Goal: Entertainment & Leisure: Consume media (video, audio)

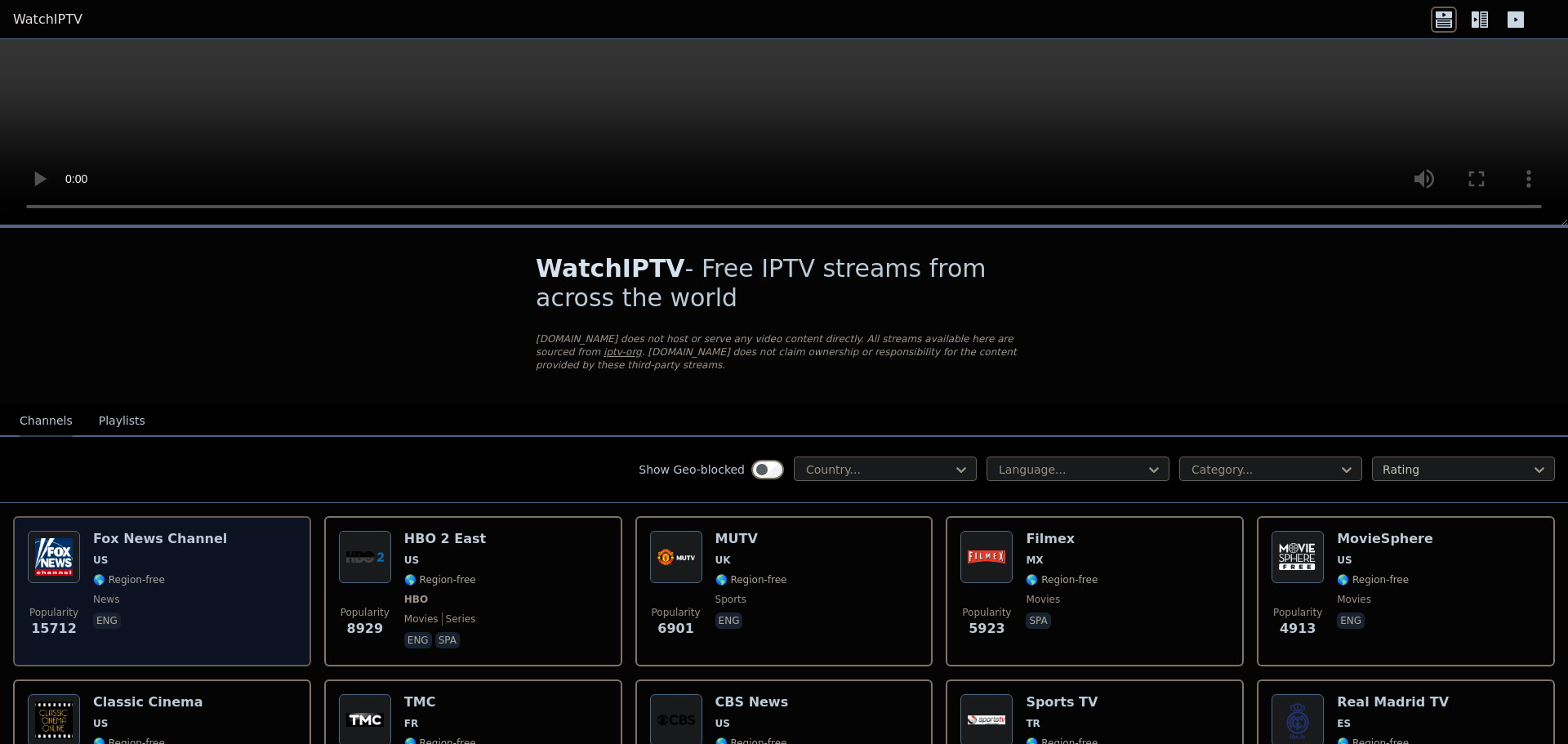
click at [173, 535] on div "[PERSON_NAME] US 🌎 Region-free news eng" at bounding box center [159, 591] width 134 height 121
click at [63, 549] on img at bounding box center [53, 556] width 52 height 52
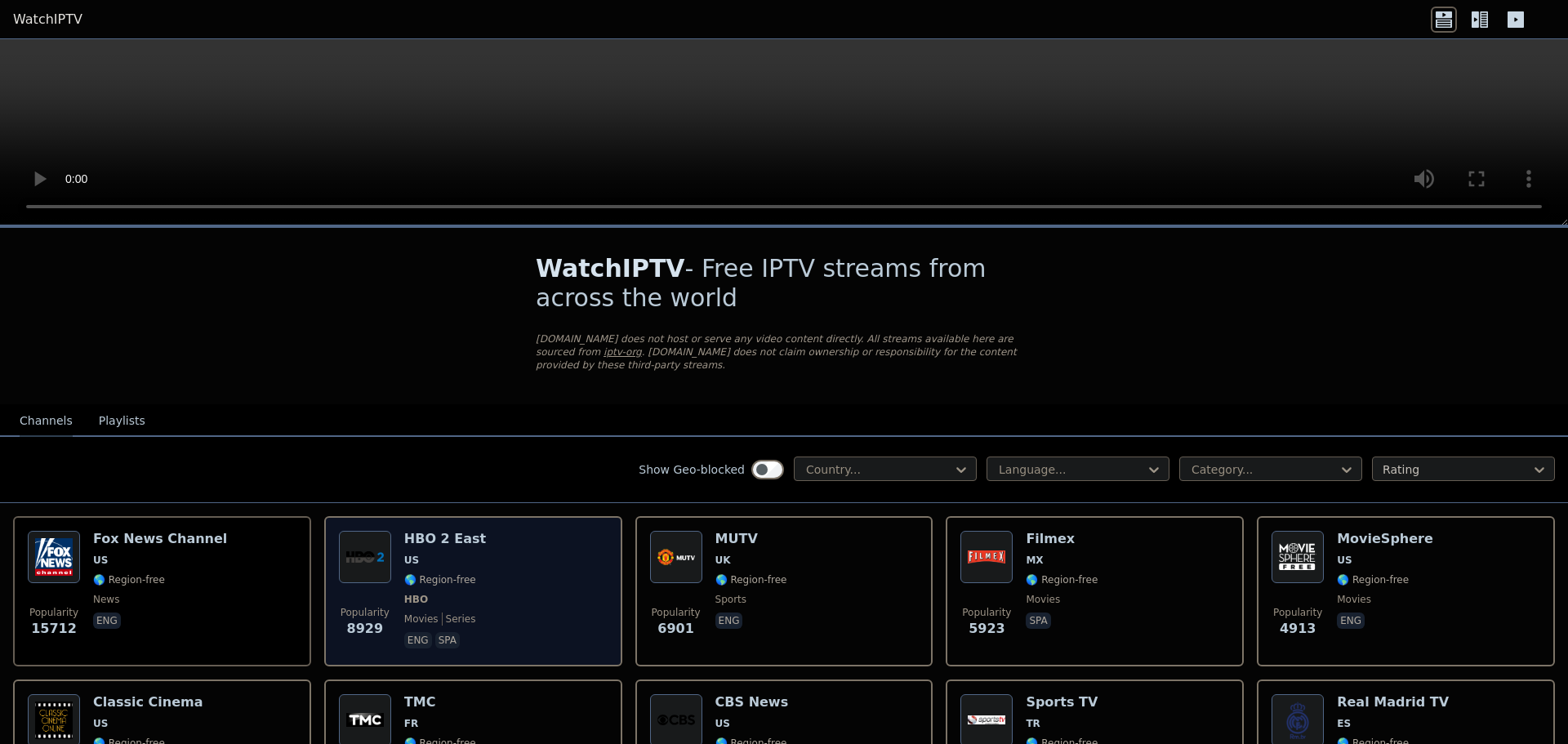
click at [419, 633] on p "eng" at bounding box center [418, 640] width 27 height 17
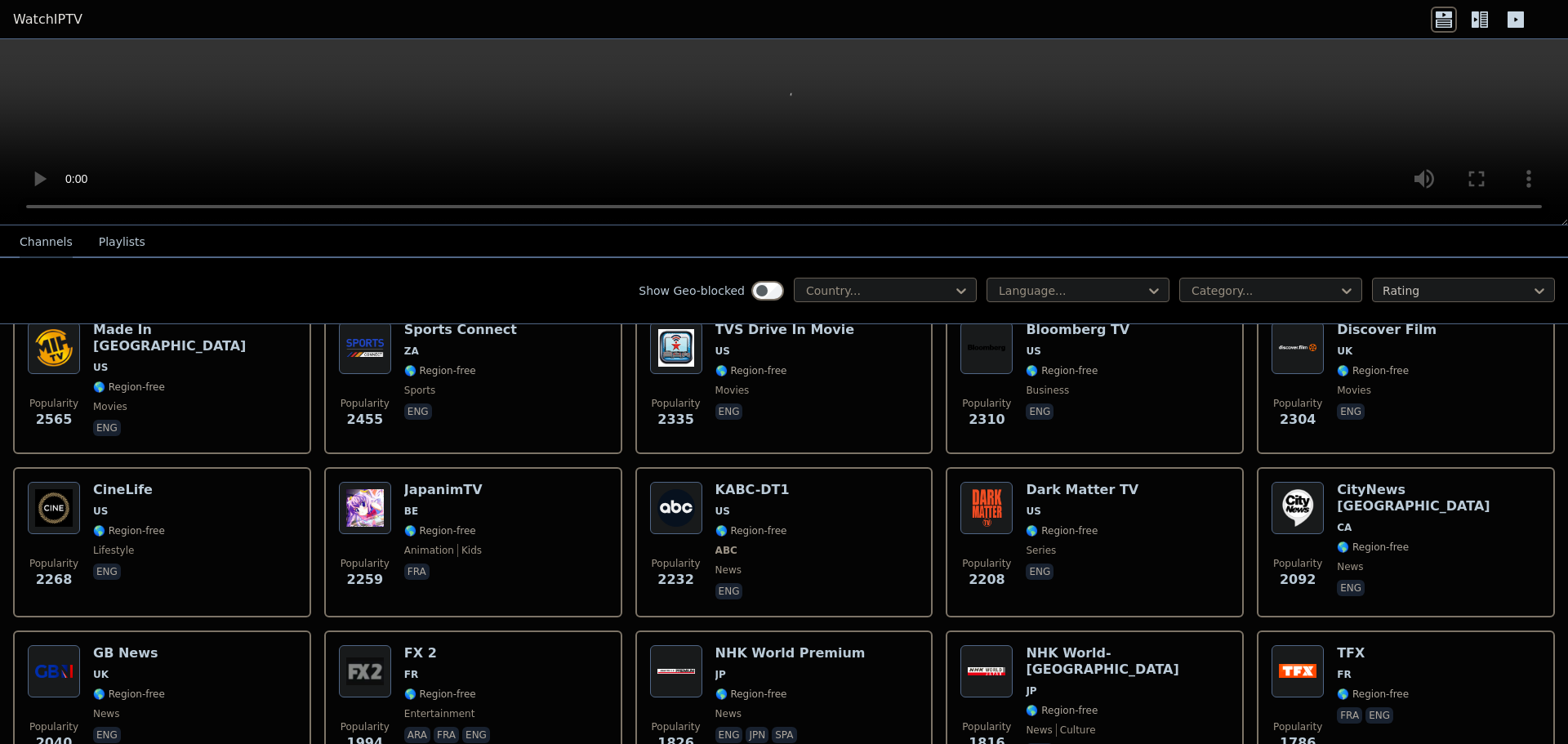
scroll to position [817, 0]
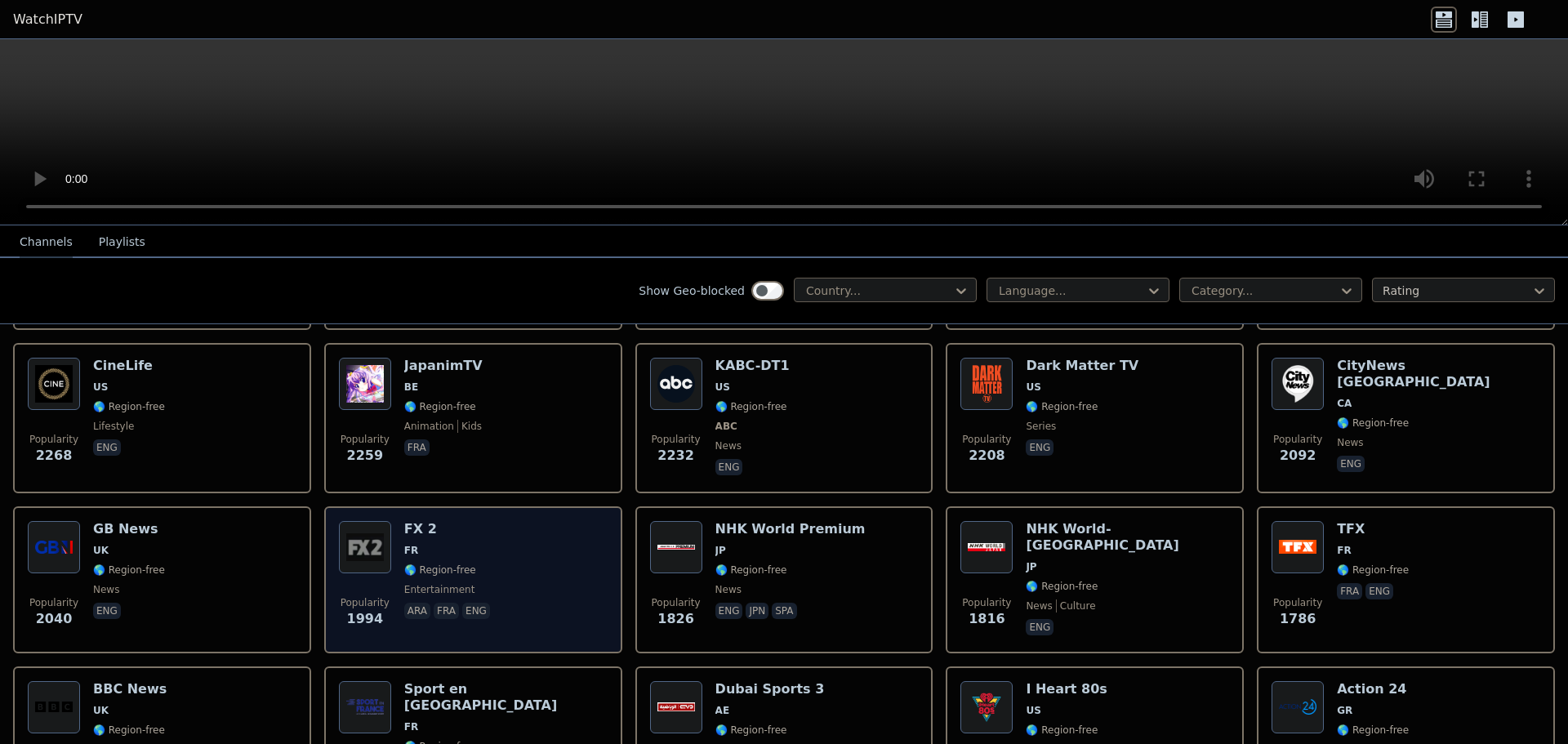
click at [420, 521] on h6 "FX 2" at bounding box center [449, 529] width 89 height 17
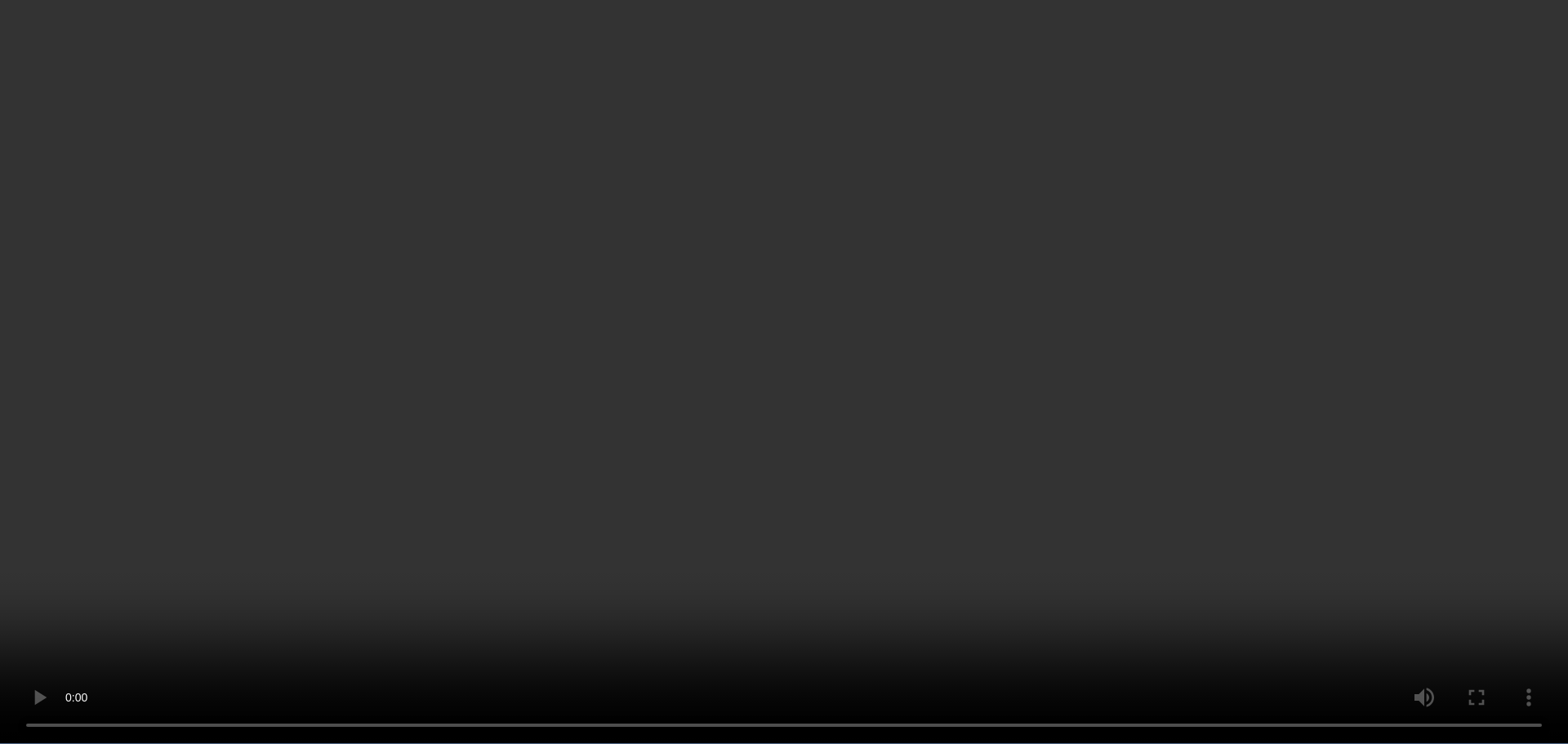
scroll to position [0, 0]
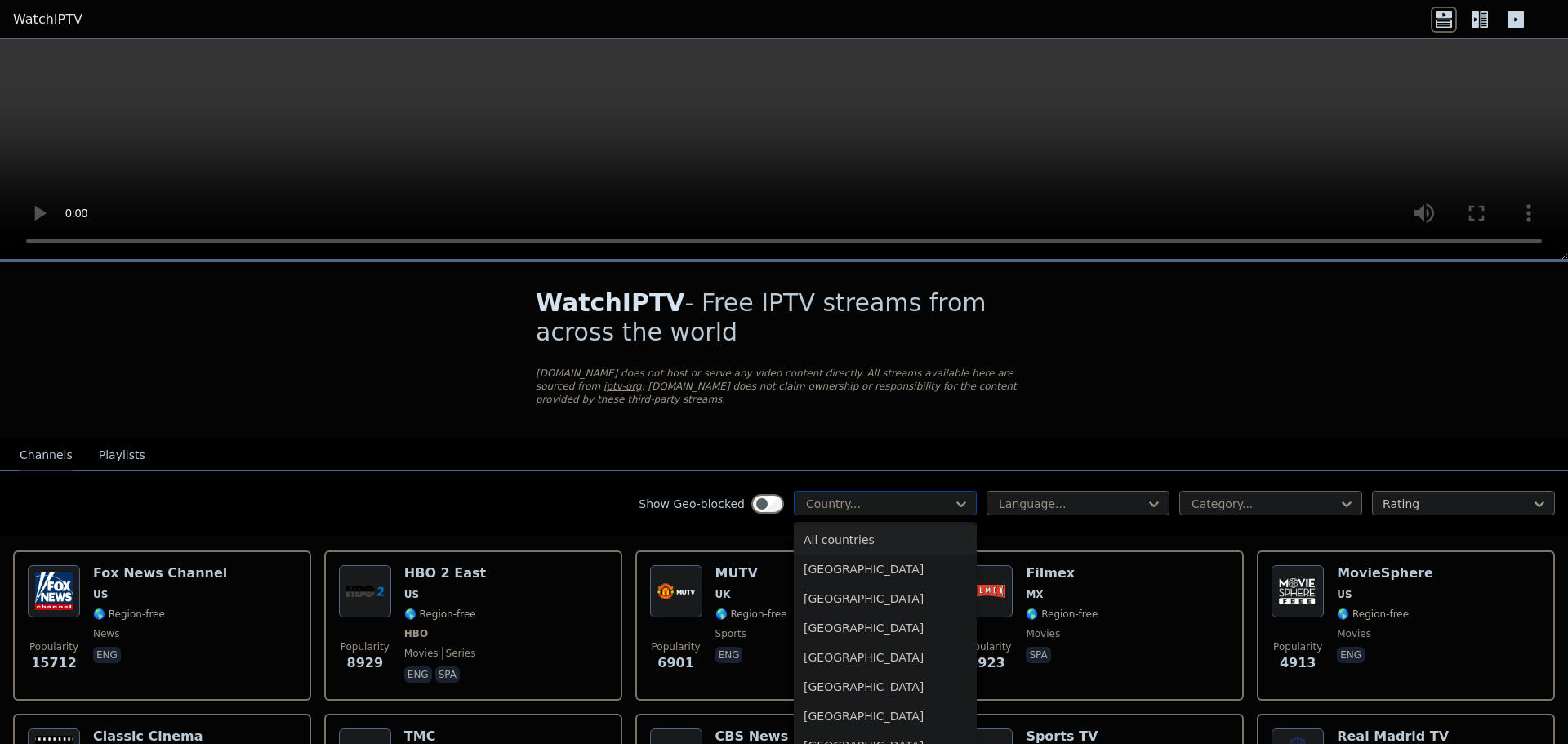
click at [922, 496] on div at bounding box center [879, 503] width 149 height 17
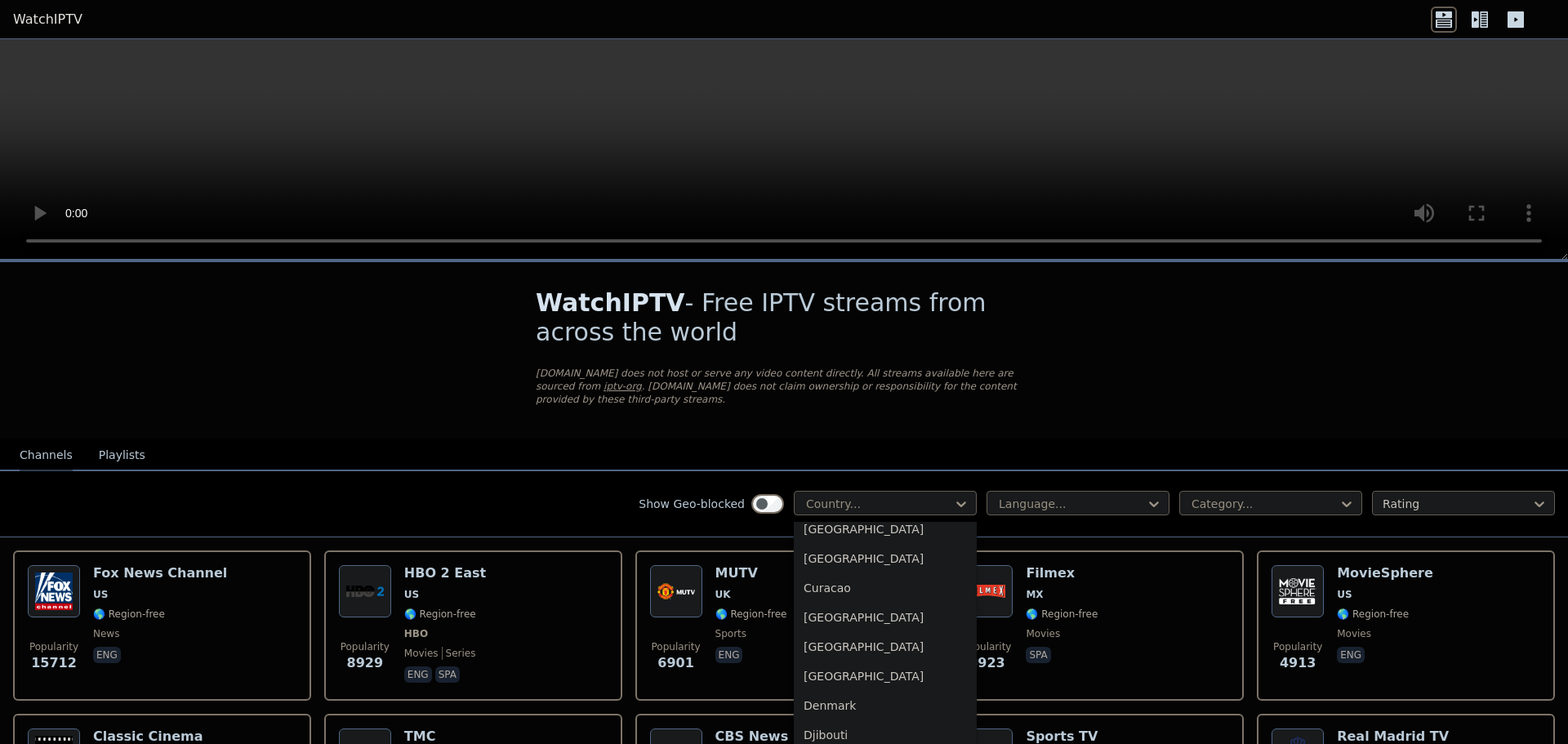
scroll to position [1307, 0]
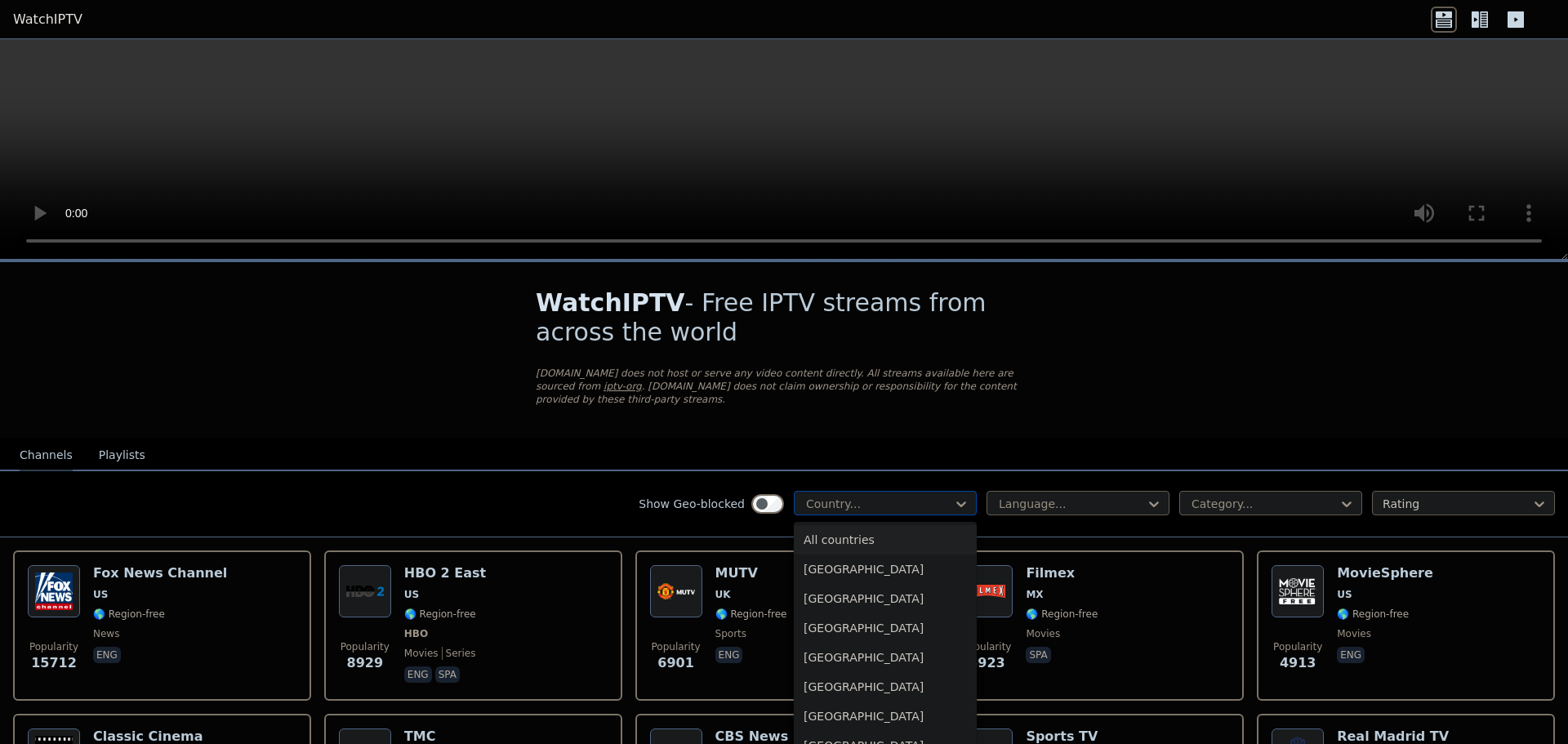
click at [885, 496] on div at bounding box center [879, 503] width 149 height 17
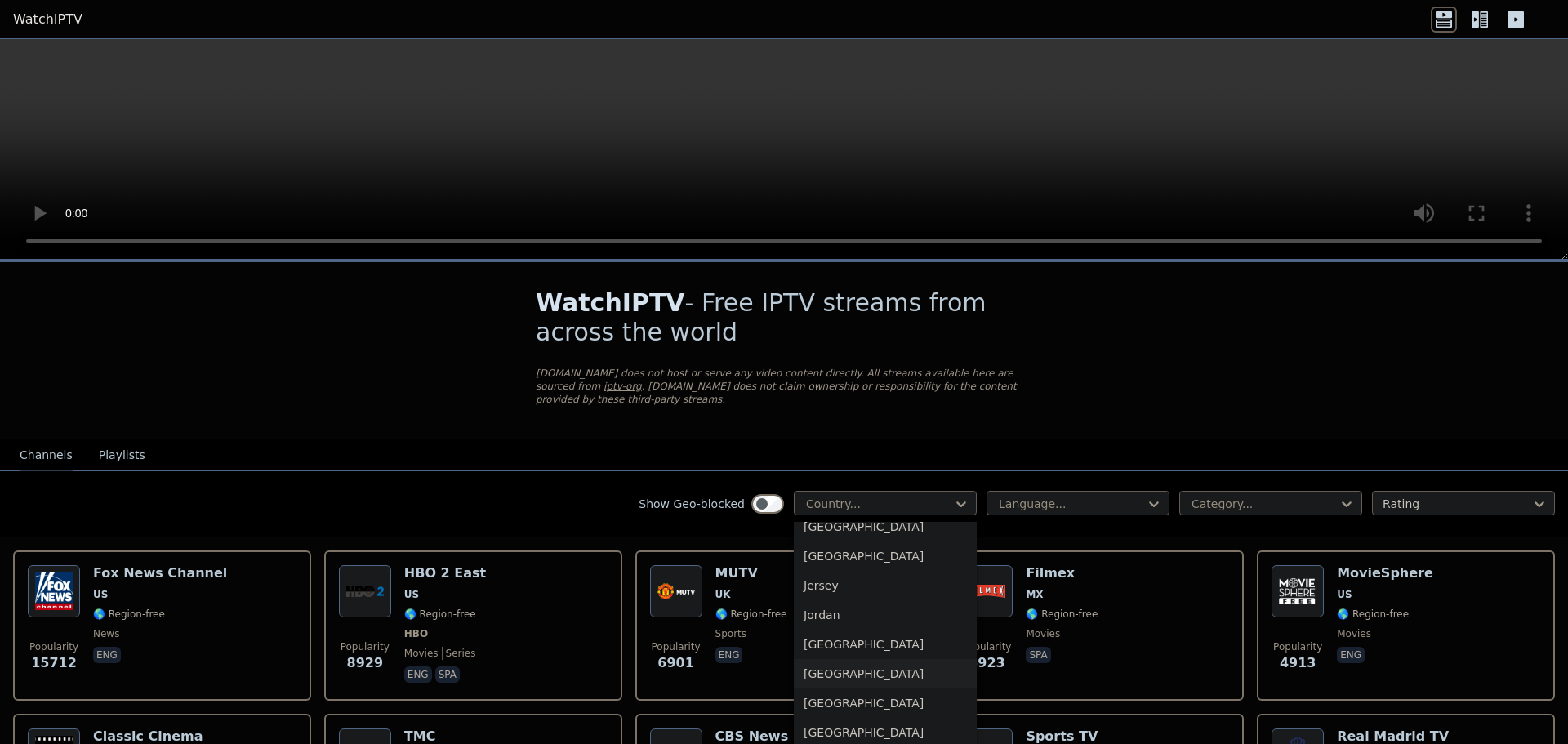
click at [838, 672] on div "[GEOGRAPHIC_DATA]" at bounding box center [885, 674] width 183 height 29
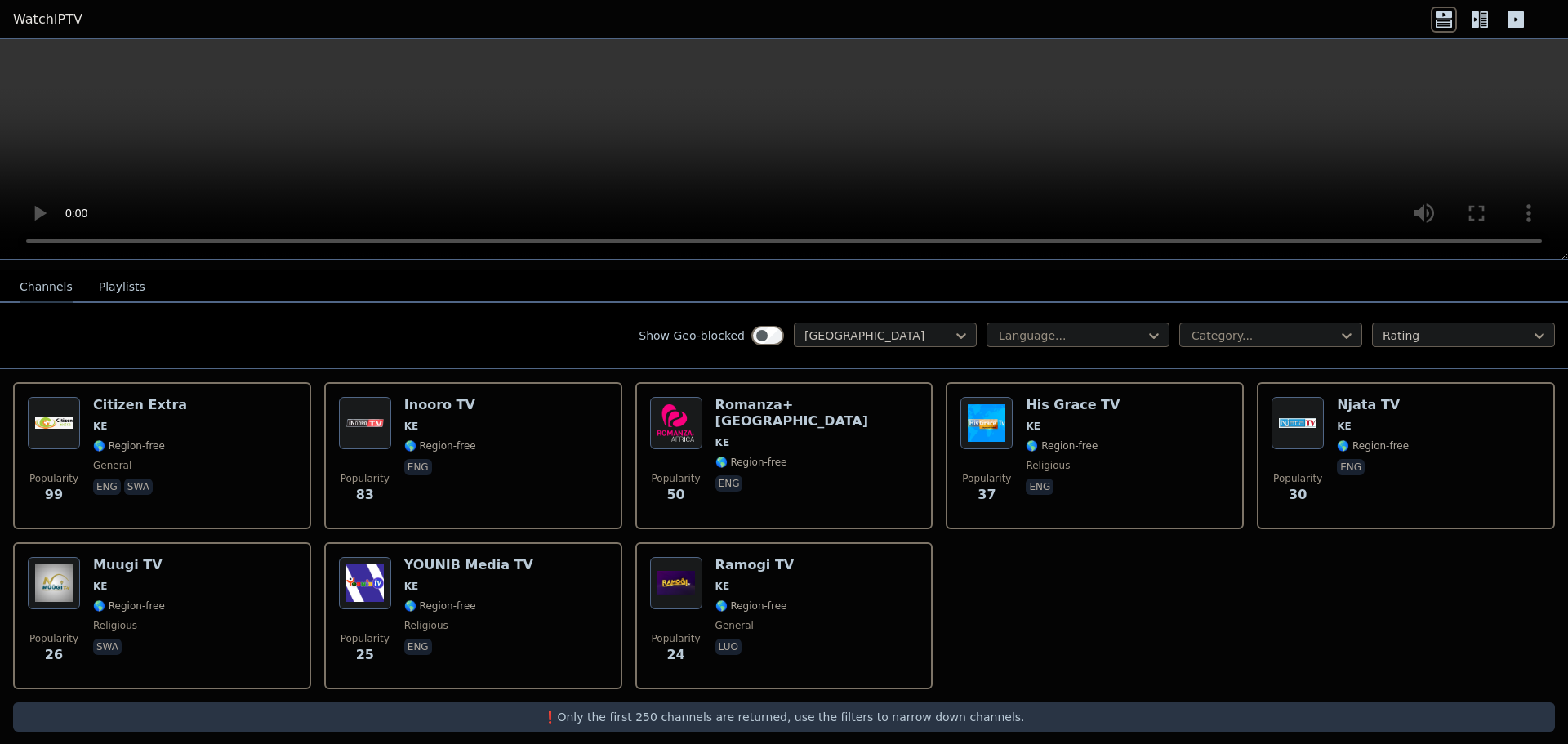
scroll to position [169, 0]
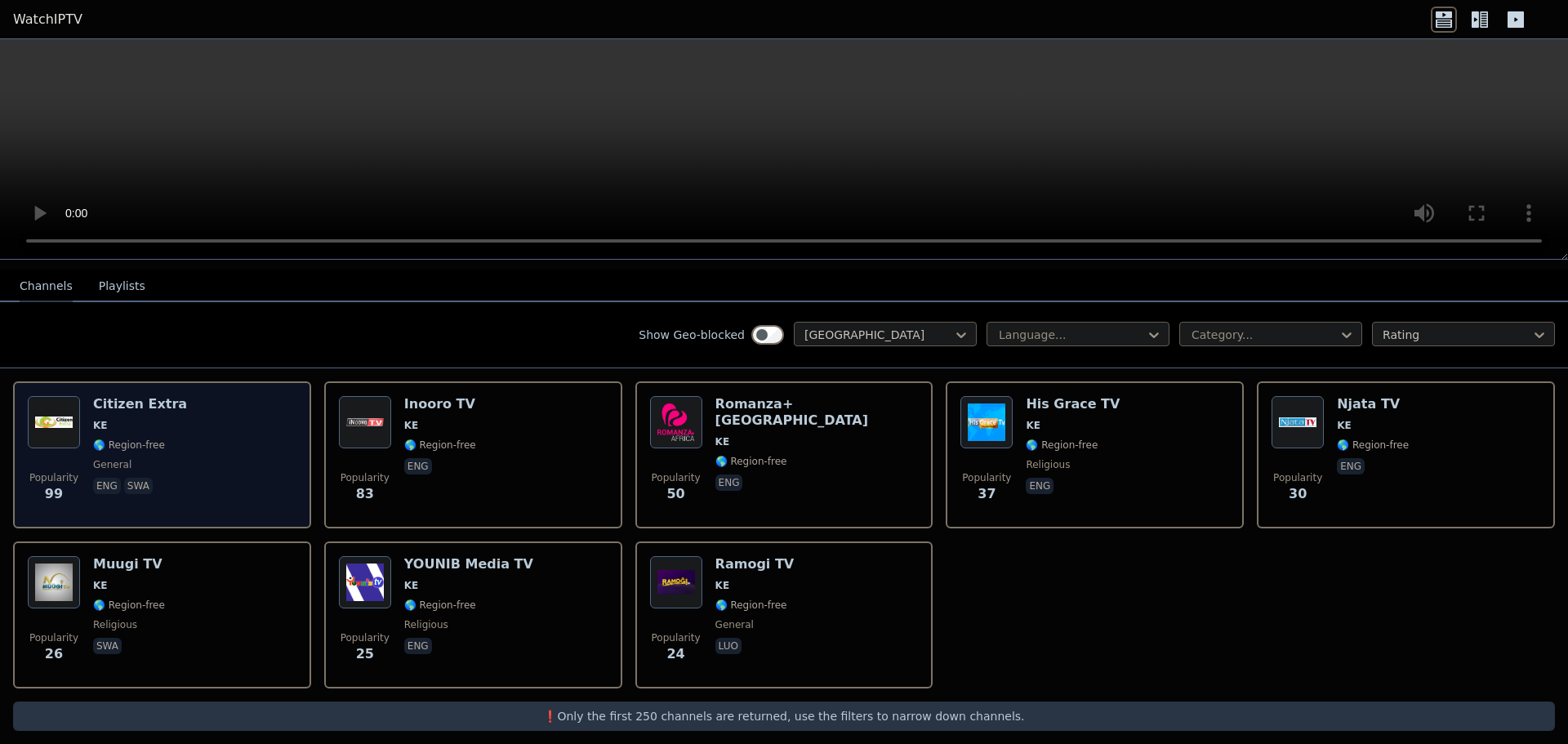
click at [41, 408] on img at bounding box center [53, 421] width 52 height 52
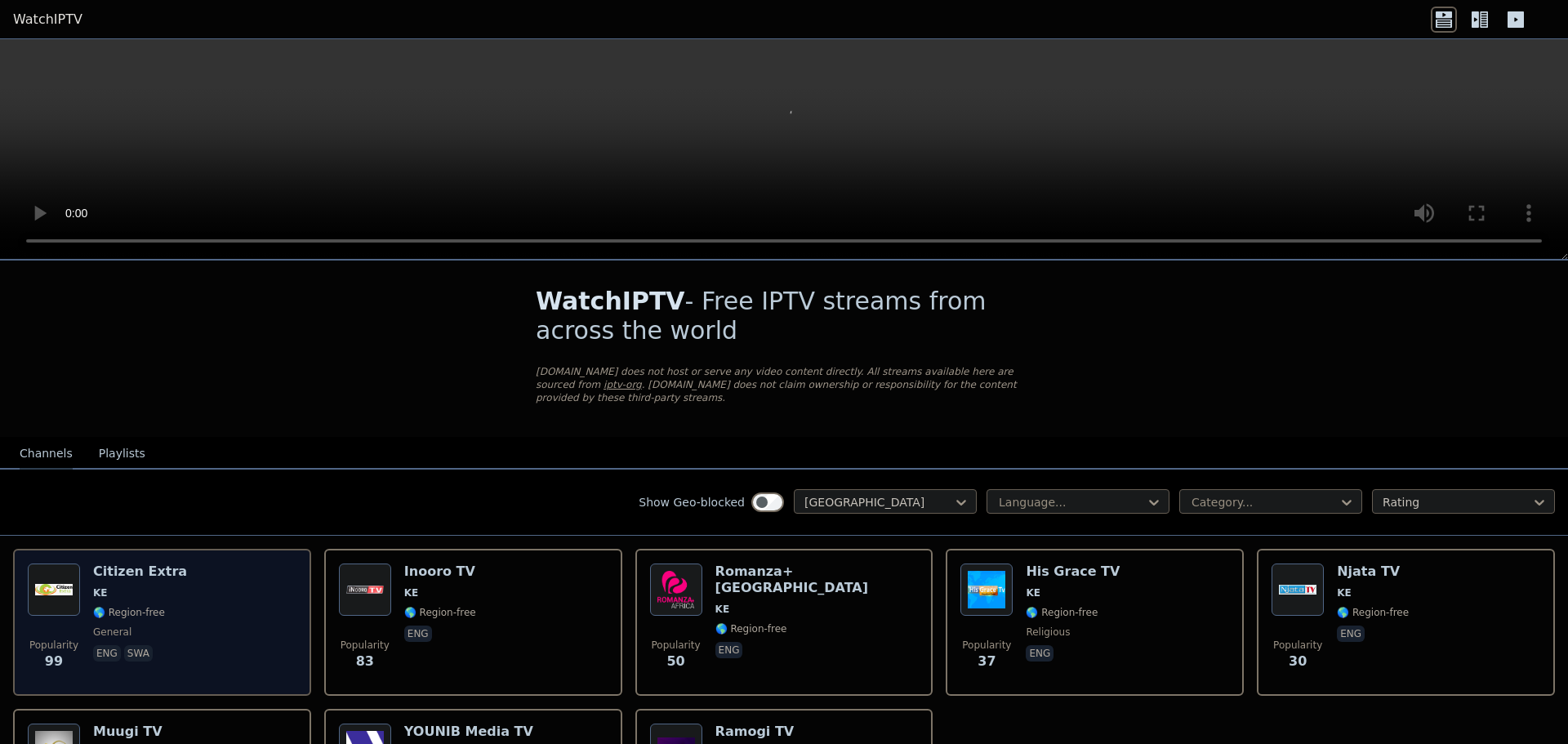
scroll to position [0, 0]
